Goal: Task Accomplishment & Management: Manage account settings

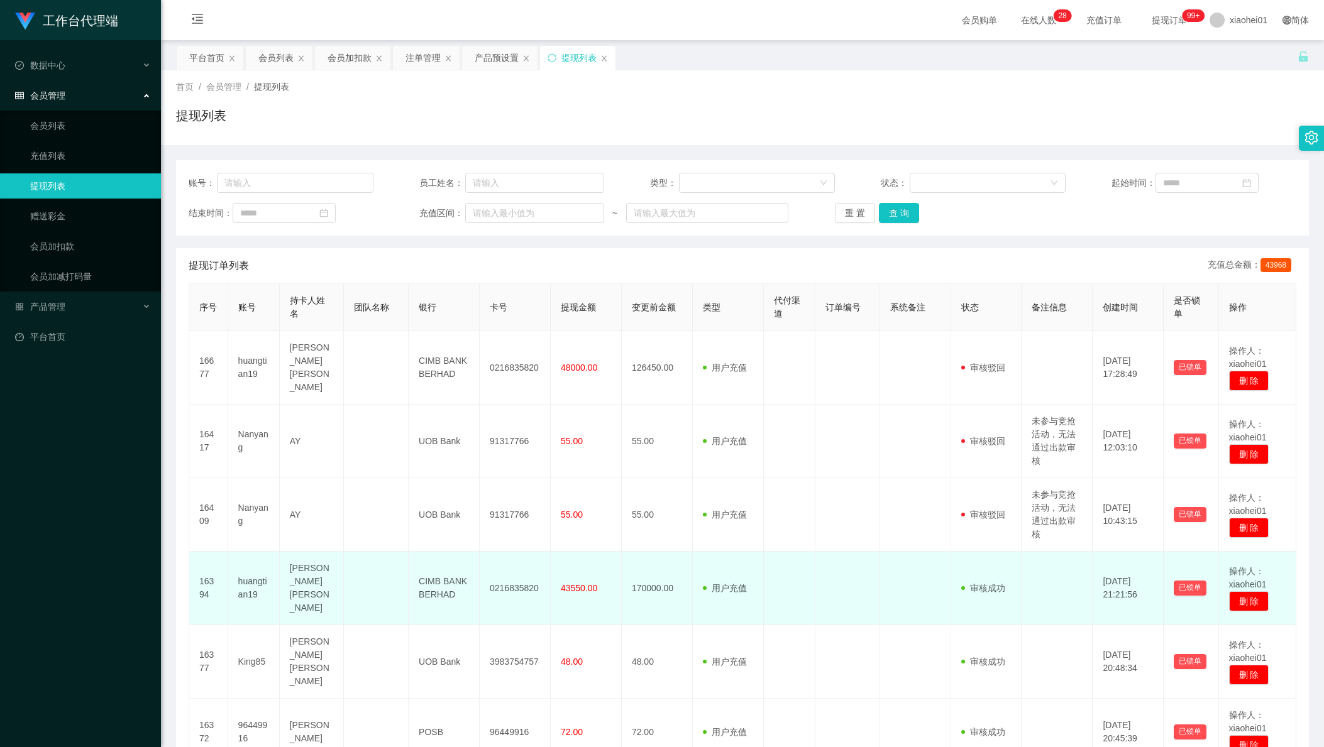
click at [289, 600] on td "[PERSON_NAME] [PERSON_NAME]" at bounding box center [312, 589] width 65 height 74
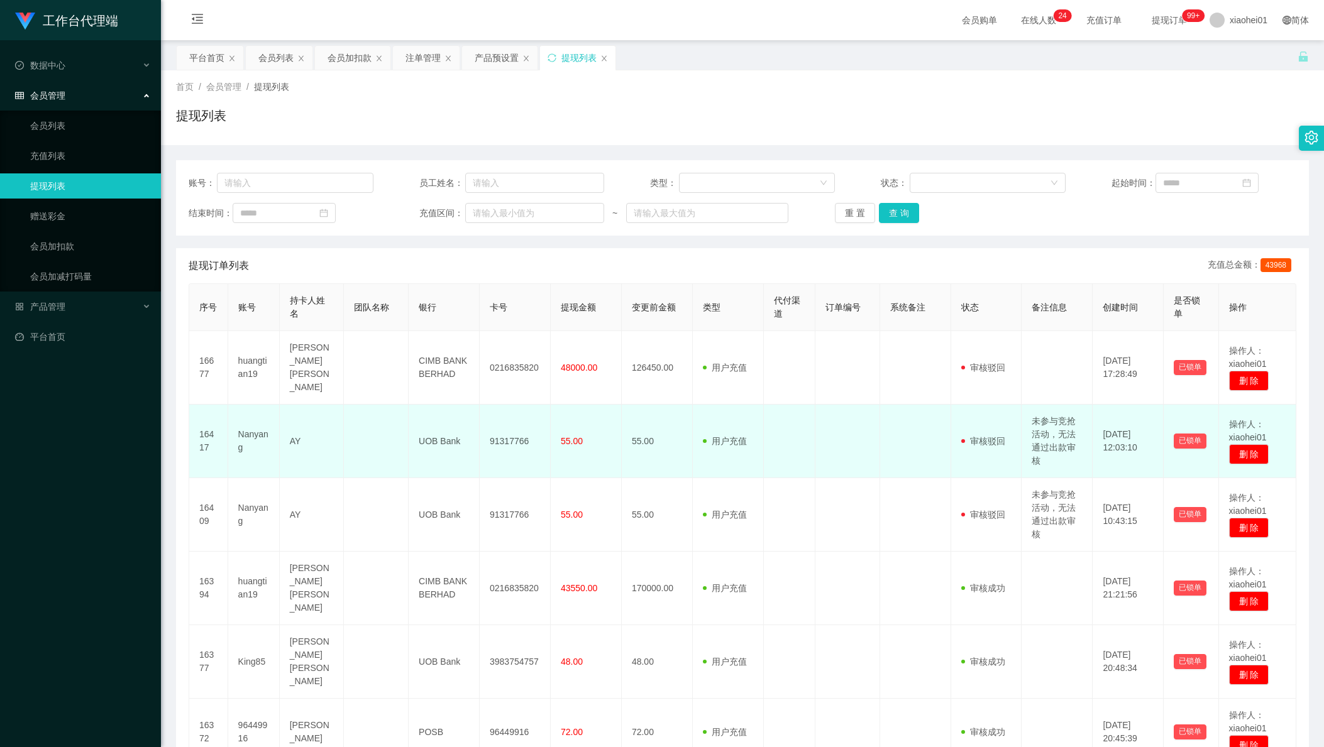
click at [828, 449] on td at bounding box center [847, 442] width 65 height 74
